Goal: Task Accomplishment & Management: Use online tool/utility

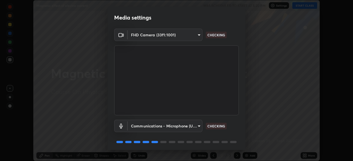
scroll to position [20, 0]
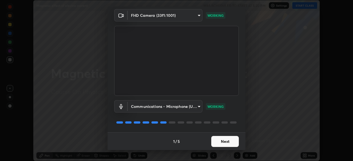
click at [221, 139] on button "Next" at bounding box center [225, 141] width 28 height 11
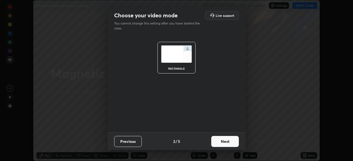
scroll to position [0, 0]
click at [219, 143] on button "Next" at bounding box center [225, 141] width 28 height 11
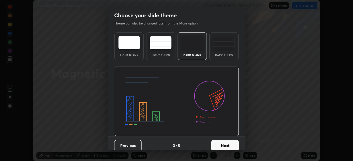
scroll to position [4, 0]
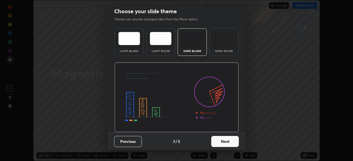
click at [224, 55] on div "Dark Ruled" at bounding box center [223, 42] width 29 height 28
click at [214, 144] on button "Next" at bounding box center [225, 141] width 28 height 11
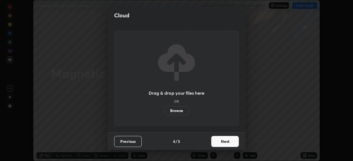
click at [216, 144] on button "Next" at bounding box center [225, 141] width 28 height 11
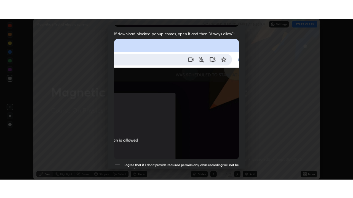
scroll to position [132, 0]
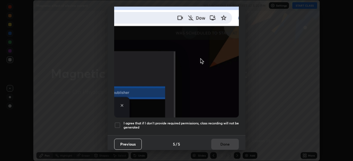
click at [212, 123] on h5 "I agree that if I don't provide required permissions, class recording will not …" at bounding box center [180, 125] width 115 height 9
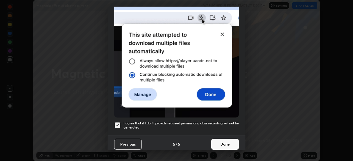
click at [215, 139] on button "Done" at bounding box center [225, 144] width 28 height 11
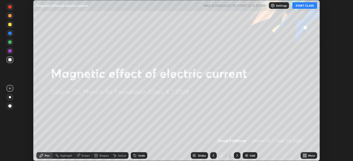
click at [300, 7] on button "START CLASS" at bounding box center [304, 5] width 25 height 7
click at [245, 158] on div "Add" at bounding box center [249, 155] width 15 height 7
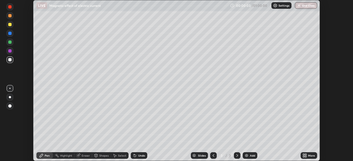
click at [303, 156] on icon at bounding box center [303, 156] width 1 height 1
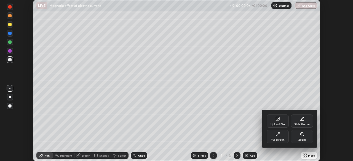
click at [277, 139] on div "Full screen" at bounding box center [277, 140] width 14 height 3
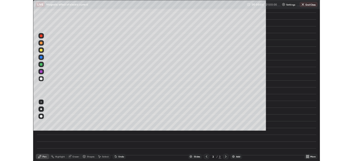
scroll to position [198, 353]
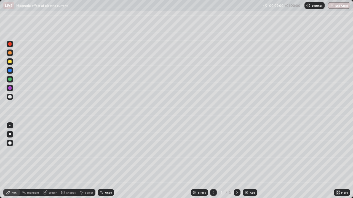
click at [101, 161] on icon at bounding box center [102, 193] width 2 height 2
click at [10, 134] on div at bounding box center [10, 134] width 2 height 2
click at [91, 161] on div "Select" at bounding box center [89, 192] width 8 height 3
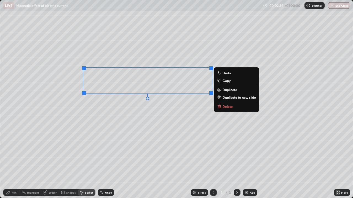
click at [247, 138] on div "0 ° Undo Copy Duplicate Duplicate to new slide Delete" at bounding box center [176, 99] width 352 height 198
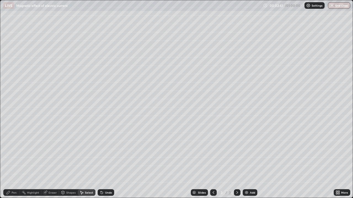
click at [251, 161] on div "Add" at bounding box center [249, 193] width 15 height 7
click at [11, 161] on div "Pen" at bounding box center [11, 193] width 17 height 7
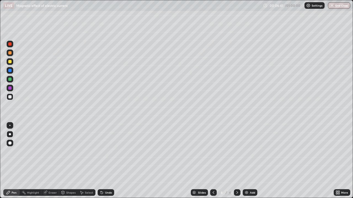
click at [88, 161] on div "Select" at bounding box center [89, 192] width 8 height 3
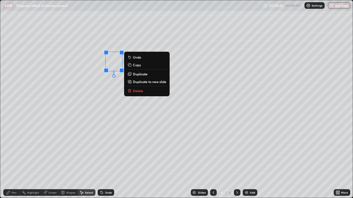
click at [134, 91] on p "Delete" at bounding box center [138, 91] width 10 height 4
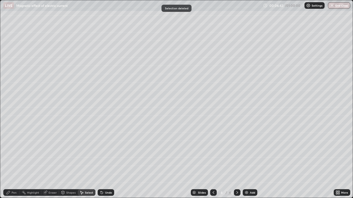
click at [137, 108] on div "0 ° Undo Copy Duplicate Duplicate to new slide Delete" at bounding box center [176, 99] width 352 height 198
click at [15, 161] on div "Pen" at bounding box center [14, 192] width 5 height 3
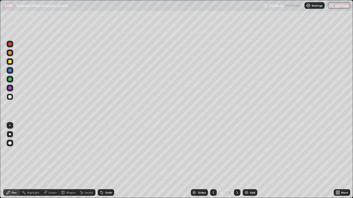
click at [10, 134] on div at bounding box center [10, 134] width 2 height 2
click at [9, 135] on div at bounding box center [10, 134] width 2 height 2
click at [104, 161] on div "Undo" at bounding box center [106, 193] width 17 height 7
click at [106, 161] on div "Undo" at bounding box center [106, 193] width 17 height 7
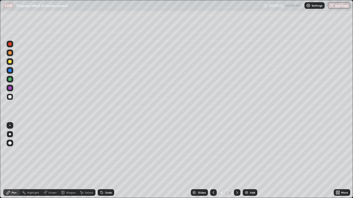
click at [107, 161] on div "Undo" at bounding box center [108, 192] width 7 height 3
click at [85, 161] on div "Select" at bounding box center [87, 193] width 18 height 7
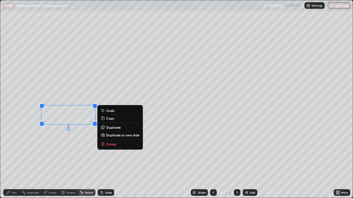
click at [107, 142] on p "Delete" at bounding box center [111, 144] width 10 height 4
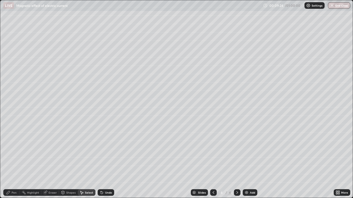
click at [12, 161] on div "Pen" at bounding box center [14, 192] width 5 height 3
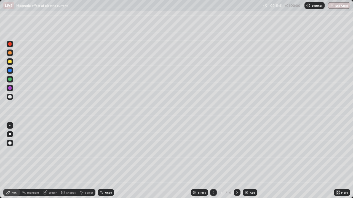
click at [247, 161] on div "Add" at bounding box center [249, 193] width 15 height 7
click at [248, 161] on div "Add" at bounding box center [249, 193] width 15 height 7
click at [9, 134] on div at bounding box center [10, 134] width 2 height 2
click at [10, 98] on div at bounding box center [9, 96] width 3 height 3
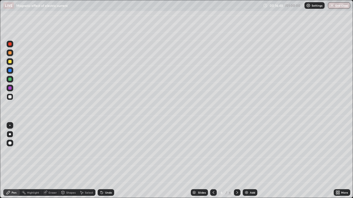
click at [10, 98] on div at bounding box center [9, 96] width 3 height 3
click at [9, 97] on div at bounding box center [9, 96] width 3 height 3
click at [11, 135] on div at bounding box center [10, 134] width 2 height 2
click at [9, 135] on div at bounding box center [10, 134] width 2 height 2
click at [10, 97] on div at bounding box center [9, 96] width 3 height 3
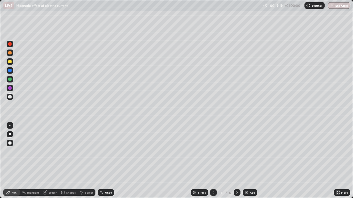
click at [9, 97] on div at bounding box center [9, 96] width 3 height 3
click at [105, 161] on div "Undo" at bounding box center [108, 192] width 7 height 3
click at [106, 161] on div "Undo" at bounding box center [108, 192] width 7 height 3
click at [102, 161] on icon at bounding box center [101, 193] width 4 height 4
click at [101, 161] on icon at bounding box center [101, 191] width 1 height 1
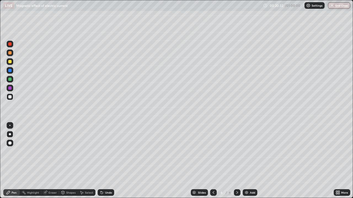
click at [103, 161] on div "Undo" at bounding box center [106, 193] width 17 height 7
click at [248, 161] on div "Add" at bounding box center [249, 193] width 15 height 7
click at [234, 161] on div at bounding box center [237, 193] width 7 height 7
click at [212, 161] on icon at bounding box center [213, 193] width 4 height 4
click at [237, 161] on icon at bounding box center [237, 192] width 2 height 3
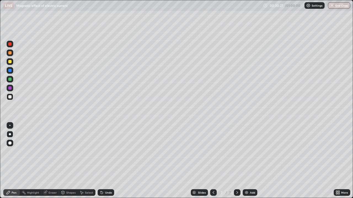
click at [249, 161] on div "Add" at bounding box center [249, 193] width 15 height 7
click at [8, 52] on div at bounding box center [10, 53] width 7 height 7
click at [335, 161] on icon at bounding box center [337, 193] width 4 height 4
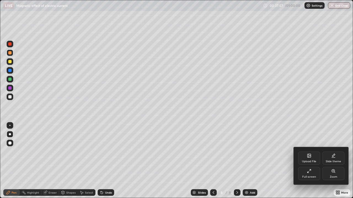
click at [308, 161] on icon at bounding box center [309, 171] width 4 height 4
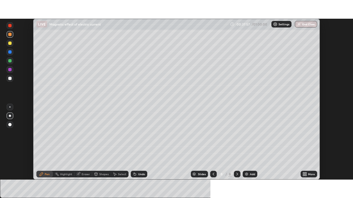
scroll to position [27384, 27192]
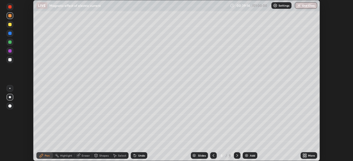
click at [308, 156] on div "More" at bounding box center [311, 155] width 7 height 3
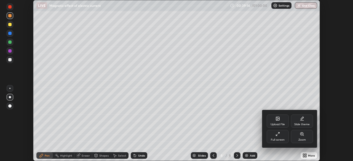
click at [275, 124] on div "Upload File" at bounding box center [277, 124] width 14 height 3
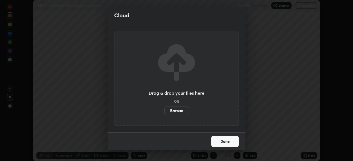
click at [174, 111] on label "Browse" at bounding box center [176, 110] width 25 height 9
click at [164, 111] on input "Browse" at bounding box center [164, 110] width 0 height 9
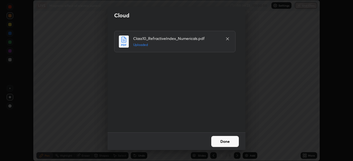
click at [226, 141] on button "Done" at bounding box center [225, 141] width 28 height 11
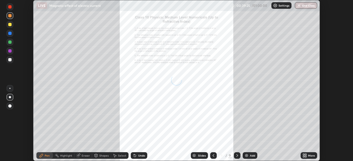
click at [305, 157] on icon at bounding box center [305, 156] width 1 height 1
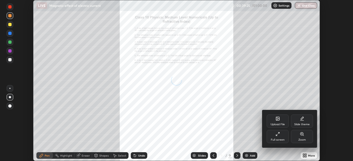
click at [276, 139] on div "Full screen" at bounding box center [277, 140] width 14 height 3
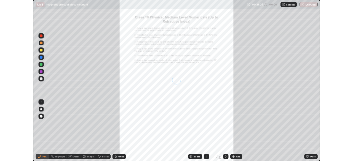
scroll to position [198, 353]
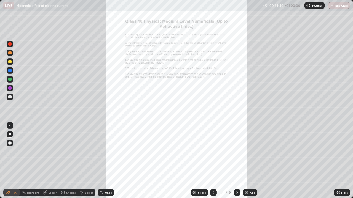
click at [337, 161] on icon at bounding box center [337, 193] width 4 height 4
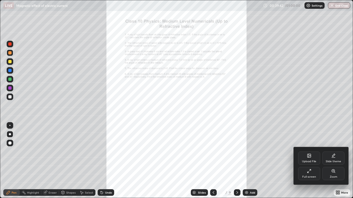
click at [331, 161] on icon at bounding box center [333, 171] width 4 height 4
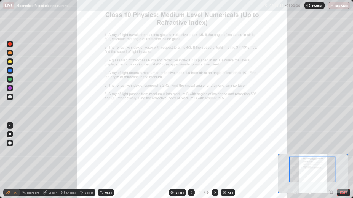
click at [331, 161] on icon at bounding box center [331, 193] width 6 height 6
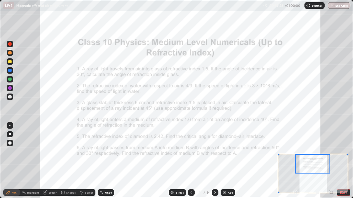
click at [330, 161] on icon at bounding box center [330, 192] width 1 height 0
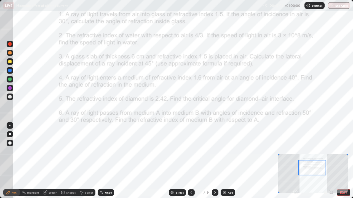
click at [7, 54] on div at bounding box center [10, 53] width 7 height 7
click at [7, 53] on div at bounding box center [10, 53] width 7 height 7
click at [10, 134] on div at bounding box center [10, 134] width 2 height 2
click at [9, 62] on div at bounding box center [9, 61] width 3 height 3
click at [13, 161] on div "Pen" at bounding box center [14, 192] width 5 height 3
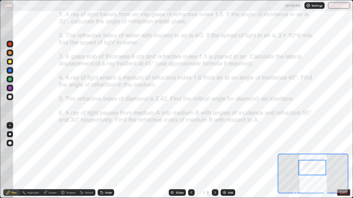
click at [13, 161] on div "Pen" at bounding box center [14, 192] width 5 height 3
click at [10, 126] on div at bounding box center [9, 125] width 1 height 1
click at [9, 54] on div at bounding box center [9, 52] width 3 height 3
click at [72, 161] on div "Shapes" at bounding box center [68, 193] width 19 height 7
click at [82, 161] on icon at bounding box center [81, 193] width 4 height 4
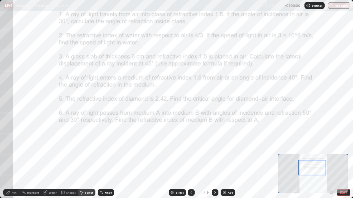
click at [90, 161] on div "Select" at bounding box center [87, 193] width 18 height 7
click at [47, 161] on icon at bounding box center [45, 193] width 4 height 4
click at [15, 161] on div "Pen" at bounding box center [11, 193] width 17 height 7
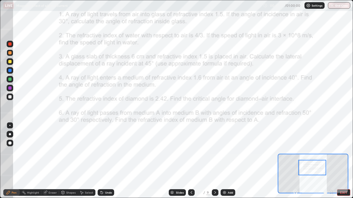
click at [9, 61] on div at bounding box center [9, 61] width 3 height 3
click at [10, 52] on div at bounding box center [9, 52] width 3 height 3
click at [51, 161] on div "Eraser" at bounding box center [52, 192] width 8 height 3
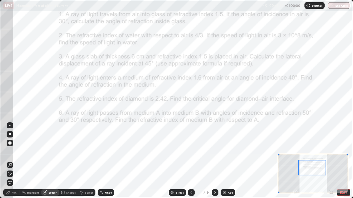
click at [15, 161] on div "Pen" at bounding box center [14, 192] width 5 height 3
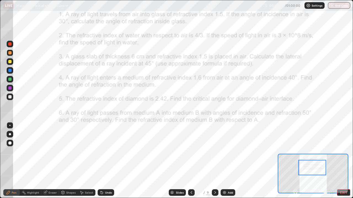
click at [10, 79] on div at bounding box center [9, 79] width 3 height 3
click at [9, 53] on div at bounding box center [9, 52] width 3 height 3
click at [85, 161] on div "Select" at bounding box center [87, 193] width 18 height 7
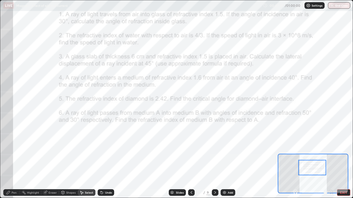
click at [101, 161] on icon at bounding box center [102, 193] width 2 height 2
click at [10, 161] on icon at bounding box center [8, 193] width 4 height 4
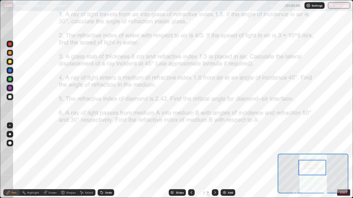
click at [103, 161] on div "Undo" at bounding box center [106, 193] width 17 height 7
click at [105, 161] on div "Undo" at bounding box center [108, 192] width 7 height 3
click at [51, 161] on div "Eraser" at bounding box center [52, 192] width 8 height 3
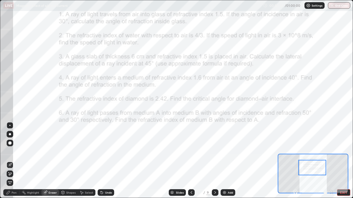
click at [226, 161] on div "Add" at bounding box center [227, 193] width 15 height 7
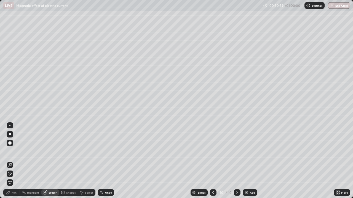
click at [10, 161] on icon at bounding box center [8, 193] width 4 height 4
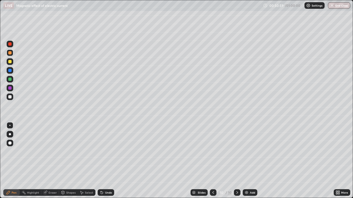
click at [9, 96] on div at bounding box center [9, 96] width 3 height 3
click at [212, 161] on icon at bounding box center [213, 193] width 4 height 4
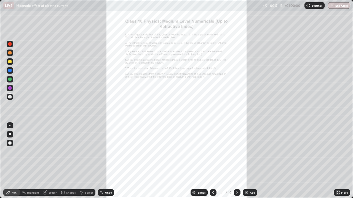
click at [237, 161] on icon at bounding box center [237, 192] width 2 height 3
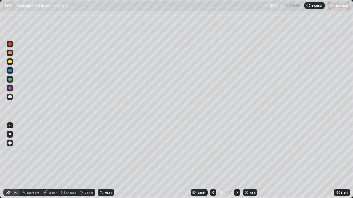
click at [49, 161] on div "Eraser" at bounding box center [52, 192] width 8 height 3
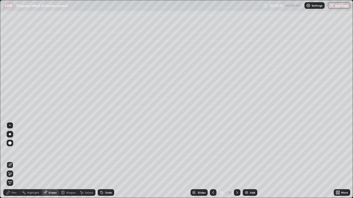
click at [11, 161] on div "Pen" at bounding box center [11, 193] width 17 height 7
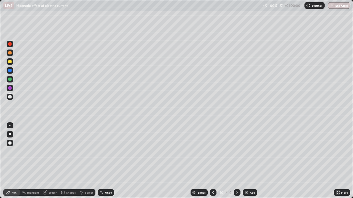
click at [212, 161] on icon at bounding box center [213, 193] width 4 height 4
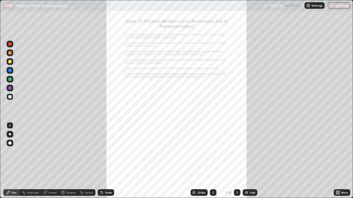
click at [236, 161] on icon at bounding box center [237, 193] width 4 height 4
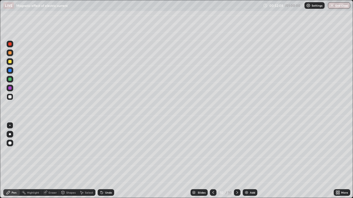
click at [246, 161] on img at bounding box center [246, 193] width 4 height 4
click at [337, 4] on button "End Class" at bounding box center [339, 5] width 22 height 7
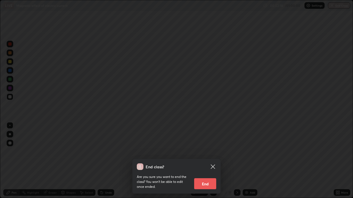
click at [205, 161] on button "End" at bounding box center [205, 183] width 22 height 11
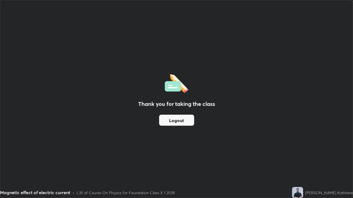
click at [185, 124] on button "Logout" at bounding box center [176, 120] width 35 height 11
click at [183, 123] on button "Logout" at bounding box center [176, 120] width 35 height 11
click at [170, 122] on button "Logout" at bounding box center [176, 120] width 35 height 11
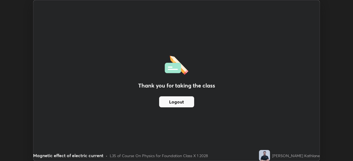
scroll to position [27384, 27192]
